Goal: Answer question/provide support

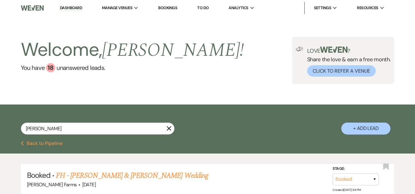
scroll to position [51, 0]
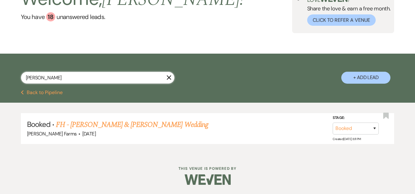
click at [44, 81] on input "[PERSON_NAME]" at bounding box center [98, 78] width 154 height 12
type input "[PERSON_NAME]"
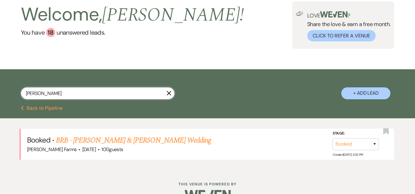
scroll to position [51, 0]
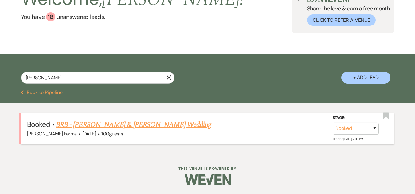
click at [136, 127] on link "BRB - [PERSON_NAME] & [PERSON_NAME] Wedding" at bounding box center [133, 124] width 155 height 11
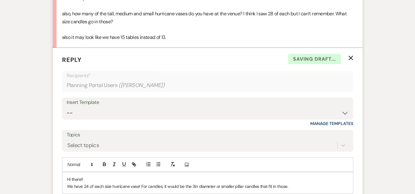
scroll to position [841, 0]
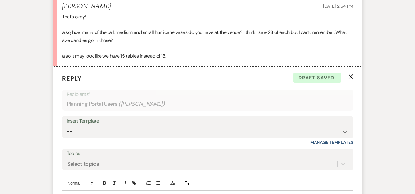
click at [354, 71] on form "Reply X Draft saved! Recipients* Planning Portal Users ( [PERSON_NAME] ) Insert…" at bounding box center [208, 161] width 310 height 189
click at [351, 75] on use "button" at bounding box center [350, 77] width 5 height 5
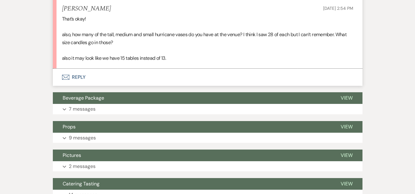
scroll to position [844, 0]
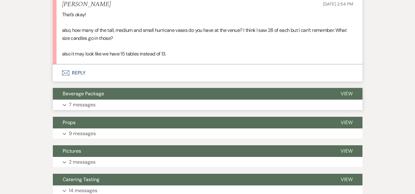
click at [316, 100] on button "Expand 7 messages" at bounding box center [208, 105] width 310 height 10
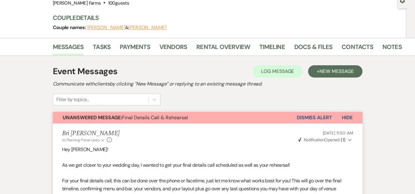
scroll to position [0, 0]
